Goal: Information Seeking & Learning: Learn about a topic

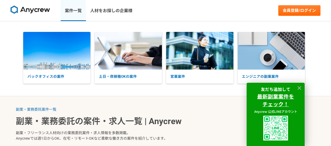
click at [74, 11] on link "案件一覧" at bounding box center [73, 10] width 25 height 21
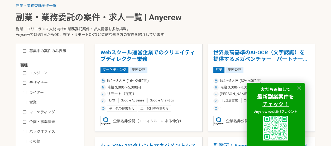
scroll to position [119, 0]
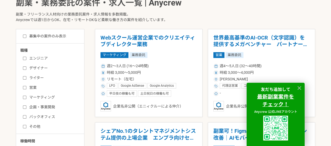
click at [40, 59] on label "エンジニア" at bounding box center [53, 59] width 61 height 6
click at [26, 59] on input "エンジニア" at bounding box center [24, 58] width 3 height 3
checkbox input "true"
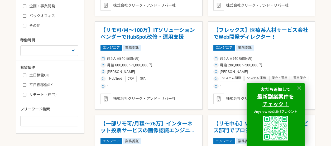
scroll to position [219, 0]
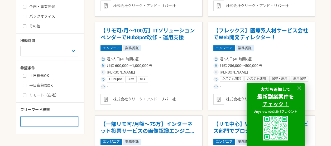
click at [46, 118] on input at bounding box center [49, 121] width 58 height 11
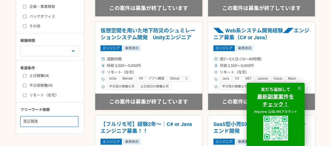
type input "受託開発"
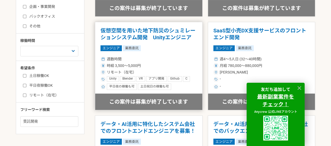
click at [166, 49] on div "エンジニア 業務委託" at bounding box center [148, 48] width 97 height 6
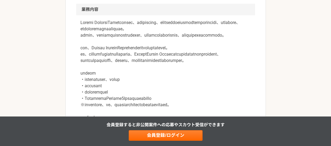
scroll to position [262, 0]
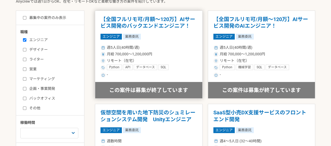
scroll to position [152, 0]
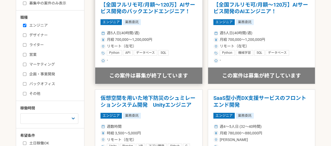
click at [185, 31] on div "週5人日(40時間/週)" at bounding box center [148, 33] width 97 height 6
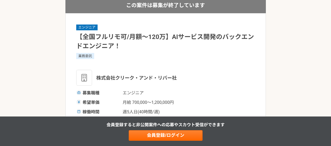
scroll to position [41, 0]
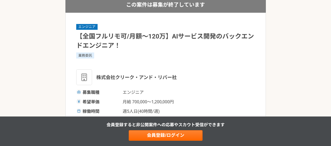
click at [216, 32] on h1 "【全国フルリモ可/月額～120万】AIサービス開発のバックエンドエンジニア！" at bounding box center [165, 41] width 179 height 18
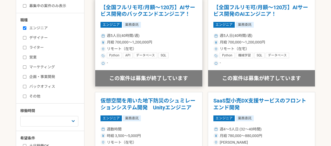
scroll to position [150, 0]
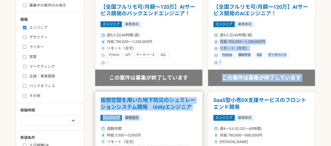
drag, startPoint x: 322, startPoint y: 37, endPoint x: 152, endPoint y: 111, distance: 185.6
click at [152, 111] on main "副業・業務委託案件一覧 副業・業務委託の案件・求人一覧 | Anycrew 副業・フリーランス人材向けの業務委託案件・求人情報を多数掲載。 Anycrewでは…" at bounding box center [165, 126] width 331 height 358
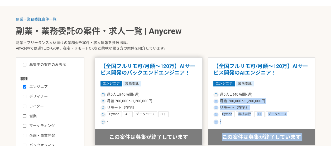
scroll to position [0, 0]
